Goal: Obtain resource: Obtain resource

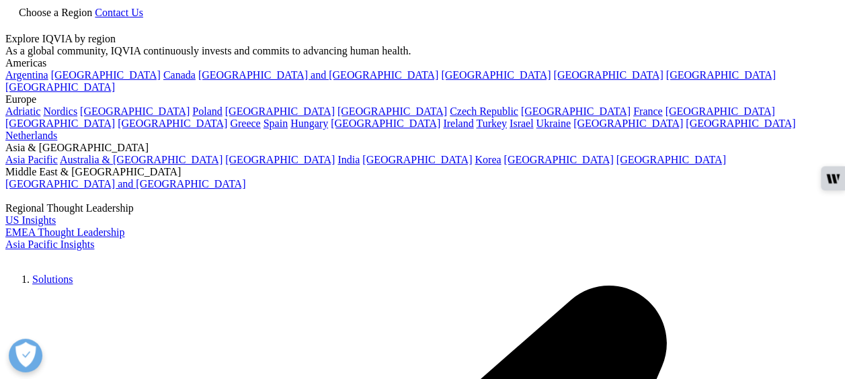
click at [798, 33] on div at bounding box center [422, 33] width 834 height 0
click at [16, 23] on icon at bounding box center [10, 24] width 11 height 11
click at [798, 33] on div at bounding box center [422, 33] width 834 height 0
click at [798, 5] on div "Choose a Region Contact Us" at bounding box center [422, 19] width 834 height 28
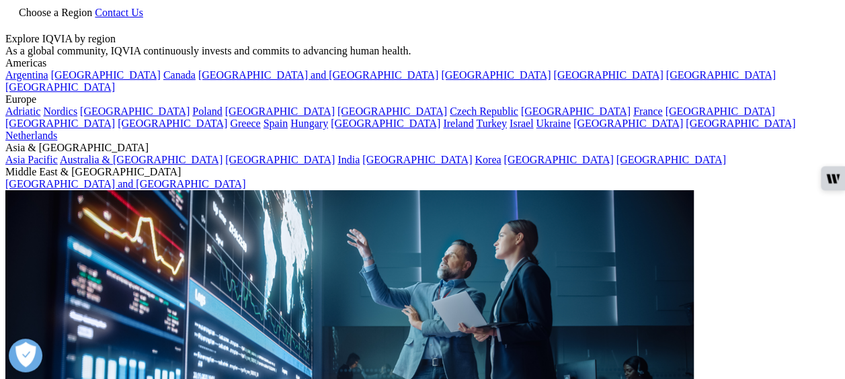
click at [16, 19] on icon at bounding box center [10, 24] width 11 height 11
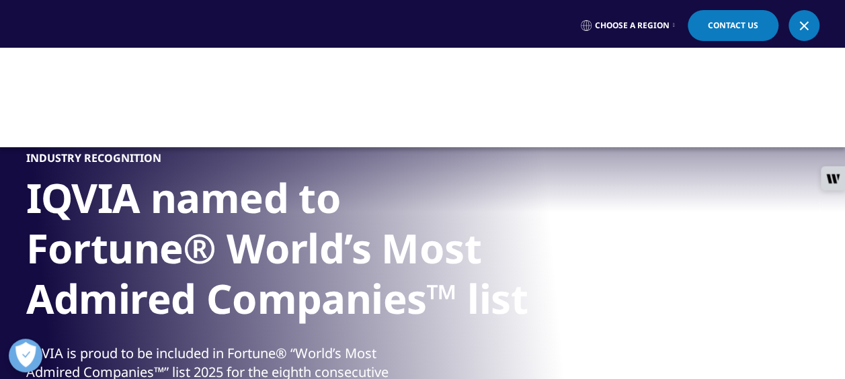
click at [113, 69] on div at bounding box center [422, 97] width 845 height 99
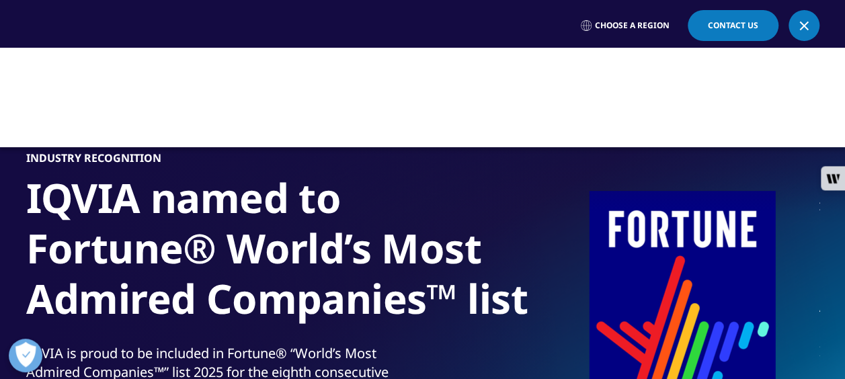
click at [113, 69] on div at bounding box center [422, 97] width 845 height 99
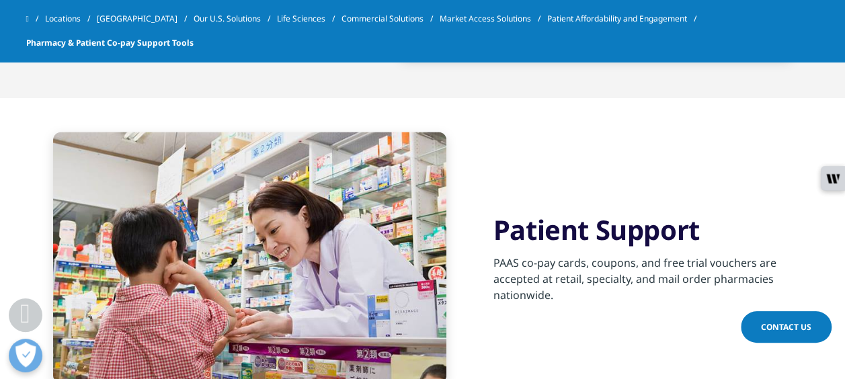
scroll to position [1347, 0]
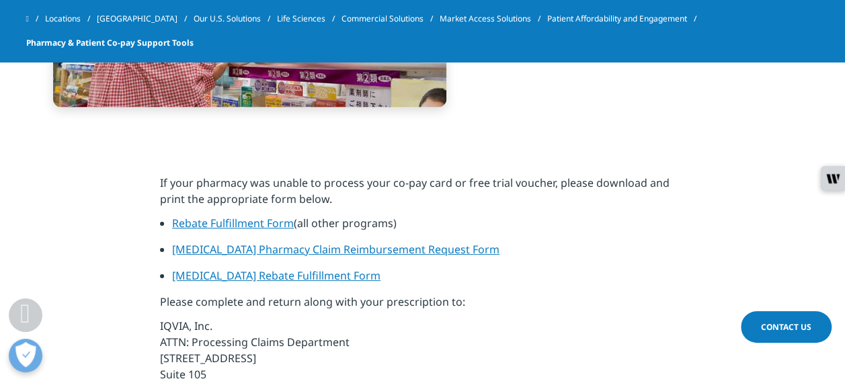
click at [206, 225] on link "Rebate Fulfillment Form" at bounding box center [233, 223] width 122 height 15
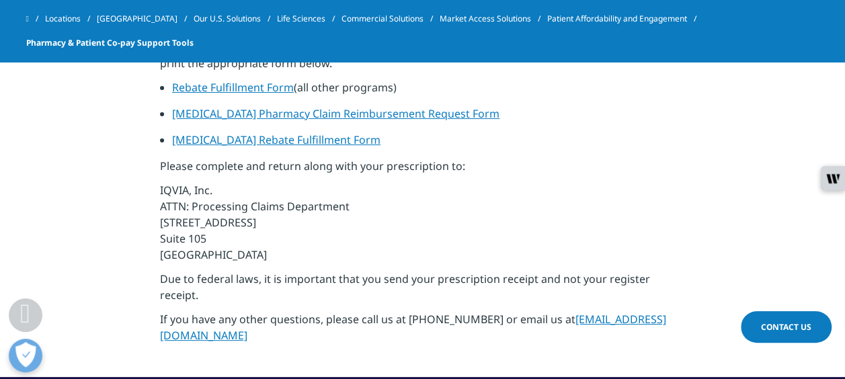
scroll to position [1483, 0]
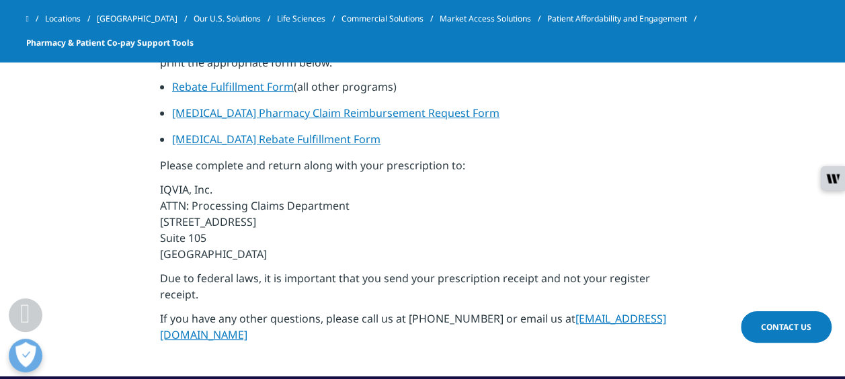
drag, startPoint x: 319, startPoint y: 252, endPoint x: 157, endPoint y: 207, distance: 167.4
click at [157, 207] on section "If your pharmacy was unable to process your co-pay card or free trial voucher, …" at bounding box center [422, 191] width 845 height 372
click at [121, 221] on section "If your pharmacy was unable to process your co-pay card or free trial voucher, …" at bounding box center [422, 191] width 845 height 372
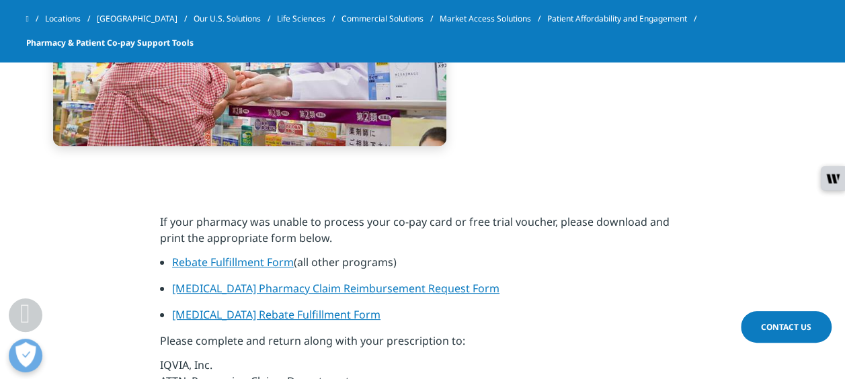
scroll to position [1307, 0]
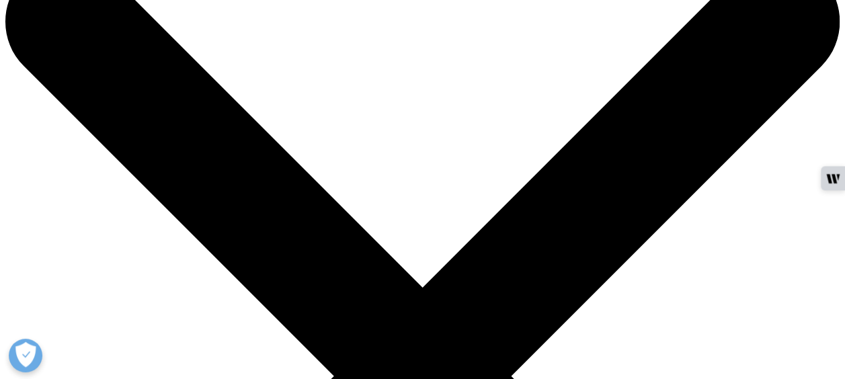
scroll to position [84, 0]
